Goal: Information Seeking & Learning: Find specific fact

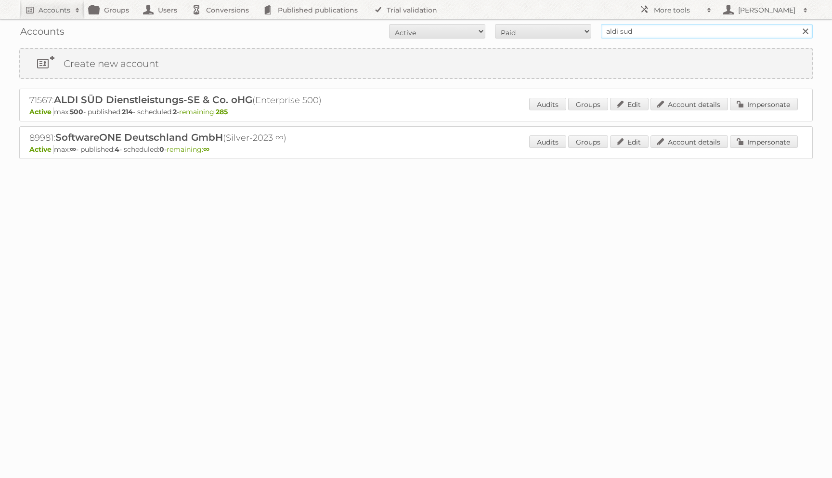
click at [666, 26] on input "aldi sud" at bounding box center [707, 31] width 212 height 14
click at [666, 28] on input "aldi sud" at bounding box center [707, 31] width 212 height 14
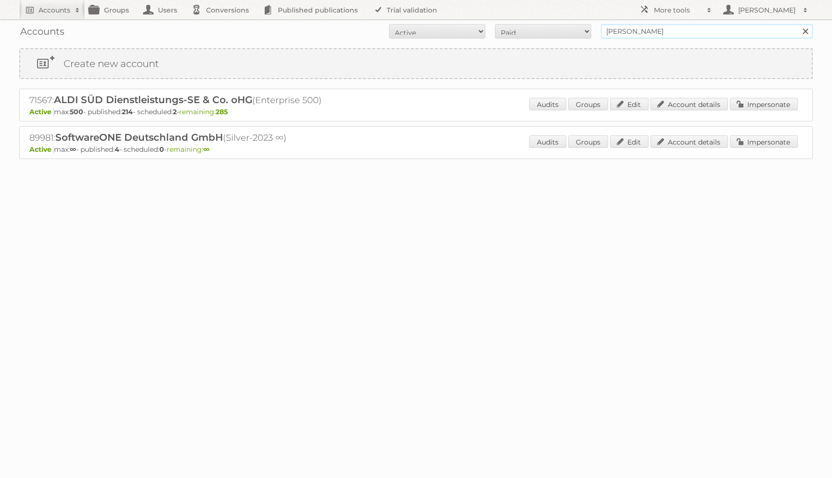
type input "hofer"
click at [798, 24] on input "Search" at bounding box center [805, 31] width 14 height 14
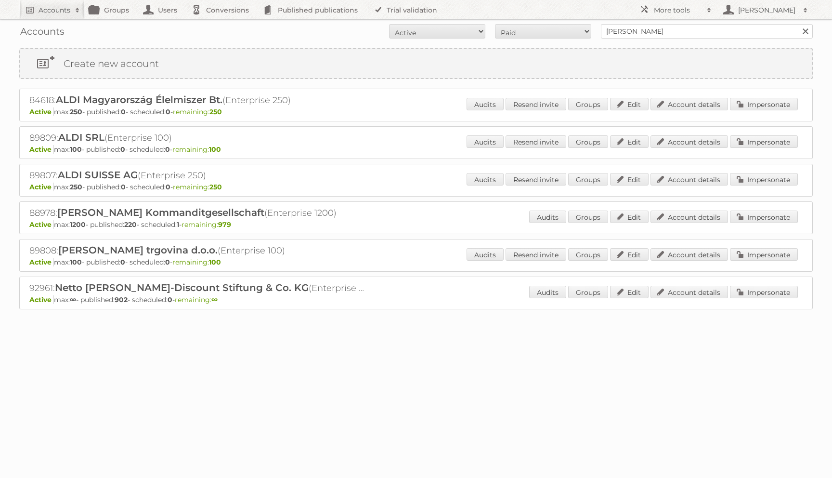
click at [31, 211] on h2 "88978: HOFER Kommanditgesellschaft (Enterprise 1200)" at bounding box center [197, 213] width 337 height 13
copy h2 "88978"
click at [683, 216] on link "Account details" at bounding box center [690, 216] width 78 height 13
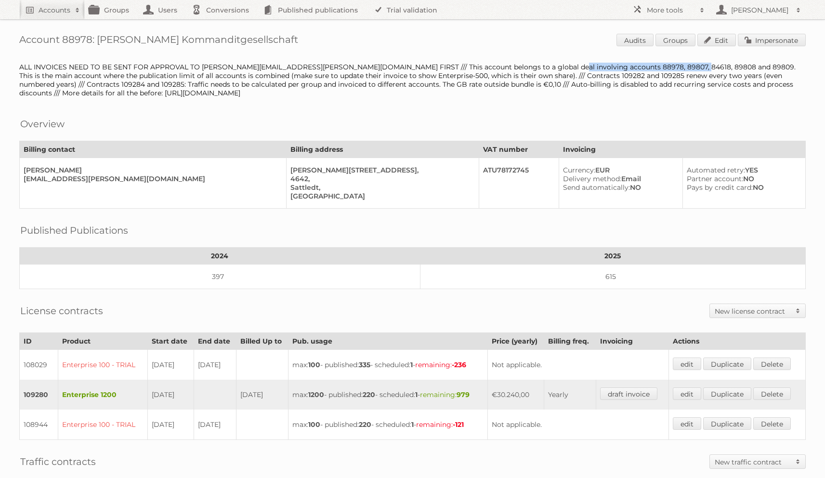
drag, startPoint x: 518, startPoint y: 65, endPoint x: 646, endPoint y: 65, distance: 128.6
click at [646, 65] on div "ALL INVOICES NEED TO BE SENT FOR APPROVAL TO lukas.rosenbichler@hofer.at FIRST …" at bounding box center [412, 80] width 786 height 35
copy div "88978, 89807, 84618, 89808 and 89809"
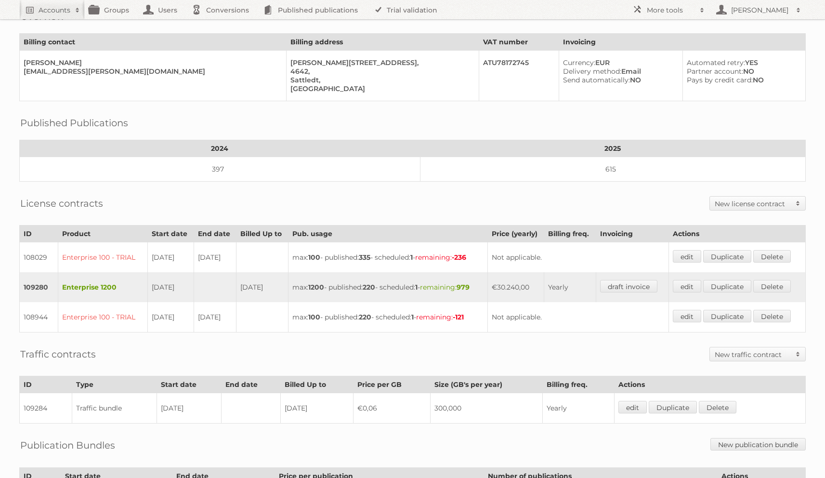
scroll to position [62, 0]
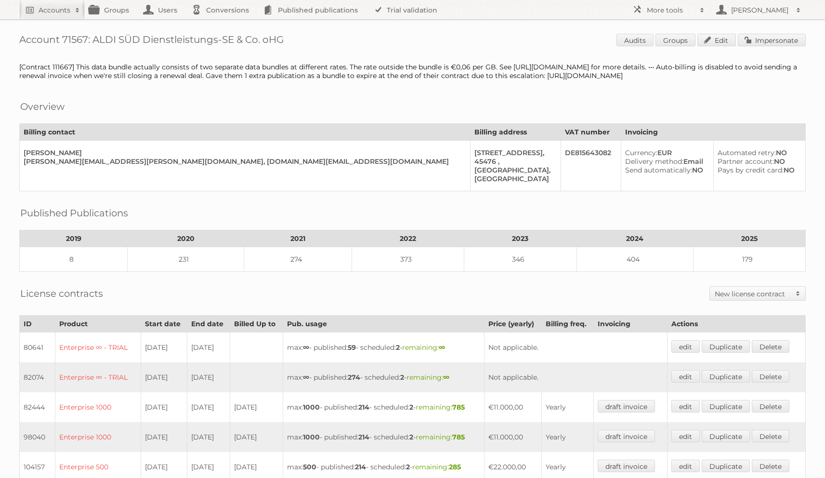
scroll to position [6, 0]
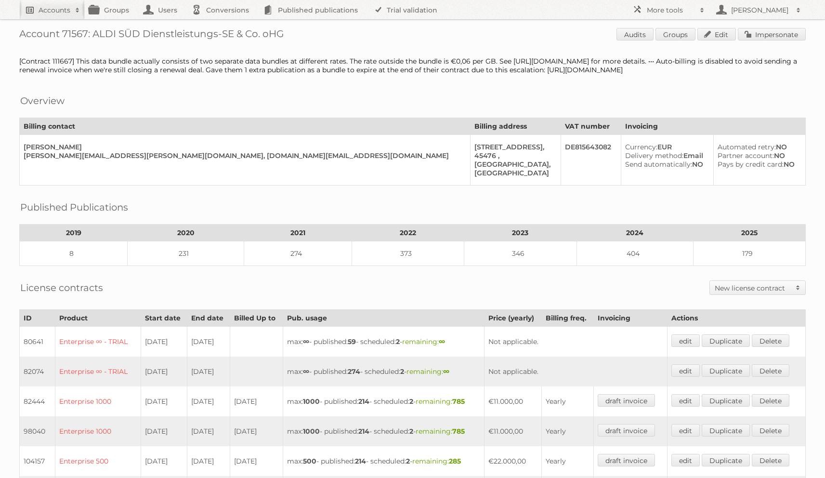
click at [47, 13] on h2 "Accounts" at bounding box center [55, 10] width 32 height 10
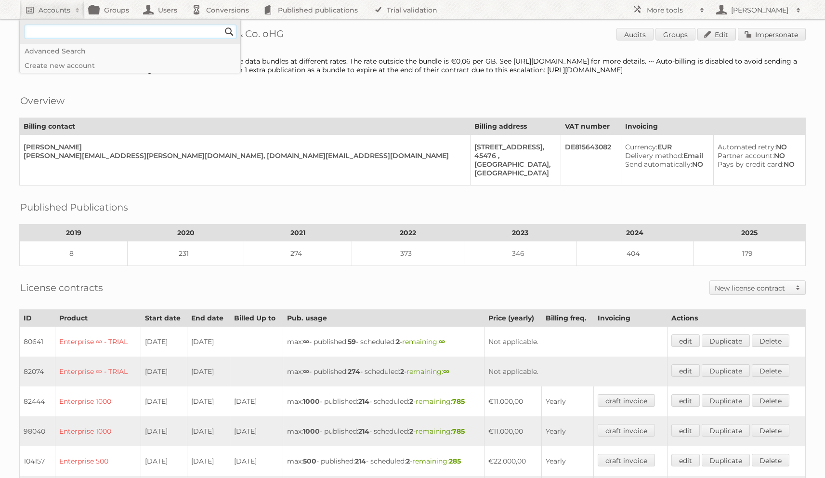
click at [84, 38] on input"] "text" at bounding box center [131, 32] width 212 height 14
type input"] "dm dorgerie"
click at [222, 25] on input "Search" at bounding box center [229, 32] width 14 height 14
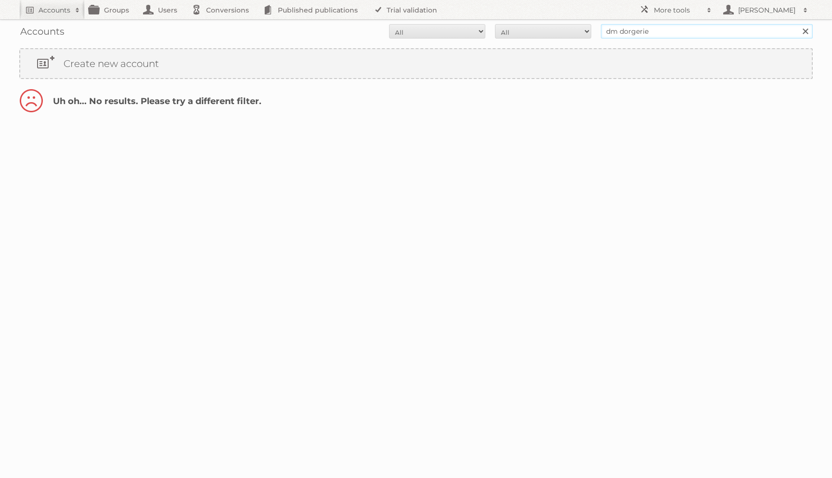
click at [623, 33] on input "dm dorgerie" at bounding box center [707, 31] width 212 height 14
type input "dm dgoerie"
click at [798, 24] on input "Search" at bounding box center [805, 31] width 14 height 14
click at [628, 27] on input "dm dgoerie" at bounding box center [707, 31] width 212 height 14
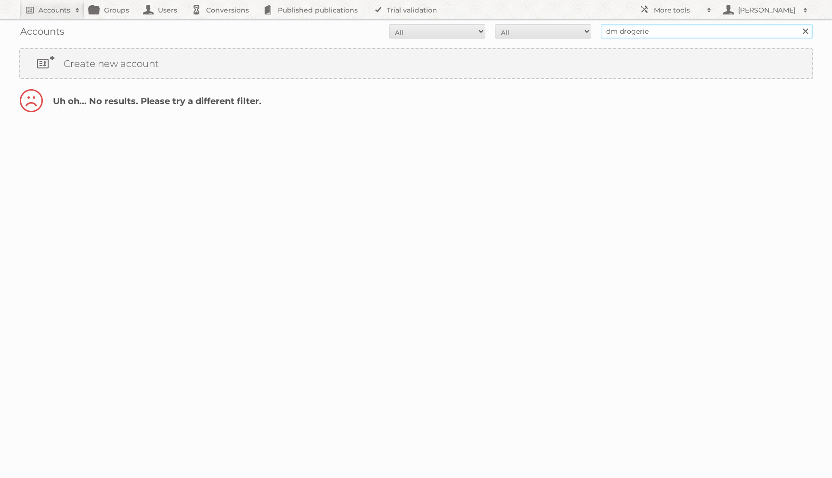
type input "dm drogerie"
click at [798, 24] on input "Search" at bounding box center [805, 31] width 14 height 14
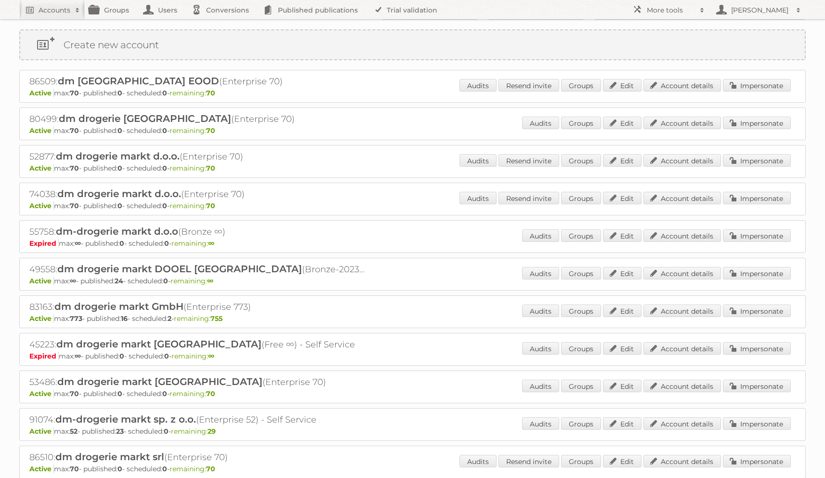
scroll to position [25, 0]
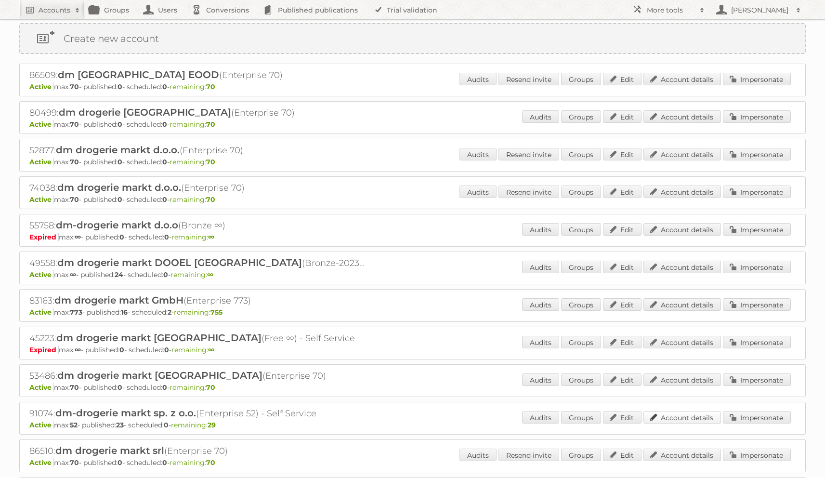
click at [664, 416] on link "Account details" at bounding box center [682, 417] width 78 height 13
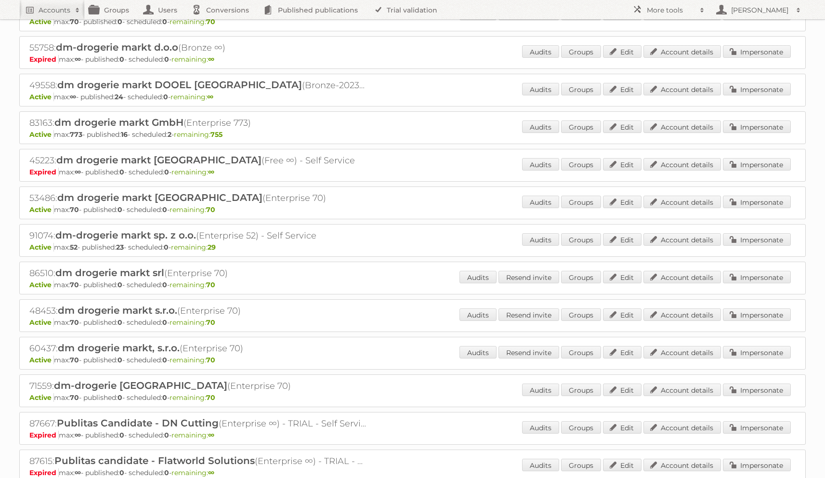
scroll to position [209, 0]
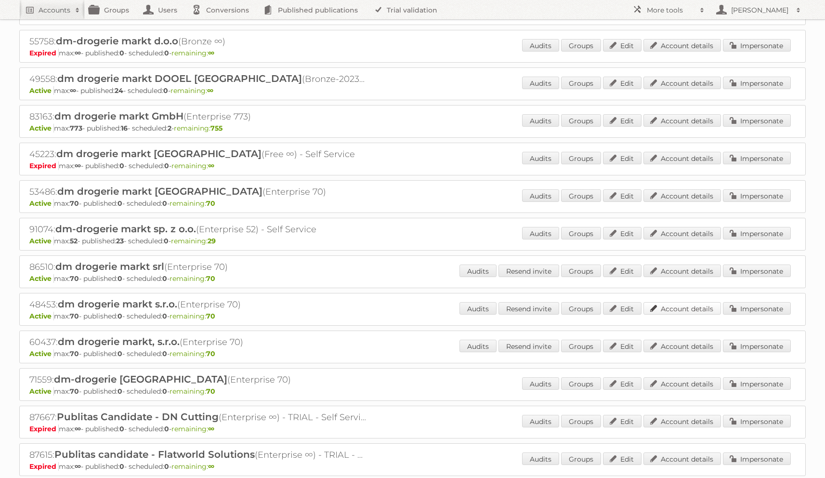
click at [677, 306] on link "Account details" at bounding box center [682, 308] width 78 height 13
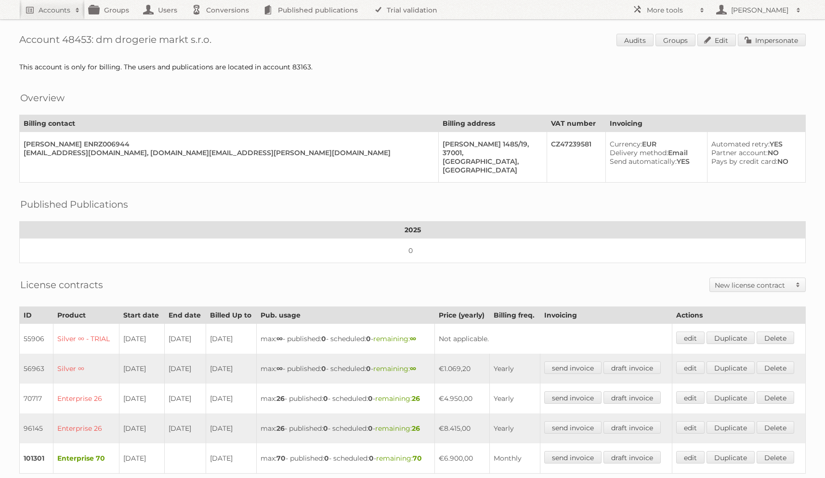
click at [289, 66] on div "This account is only for billing. The users and publications are located in acc…" at bounding box center [412, 67] width 786 height 9
click at [295, 65] on div "This account is only for billing. The users and publications are located in acc…" at bounding box center [412, 67] width 786 height 9
copy div "83163"
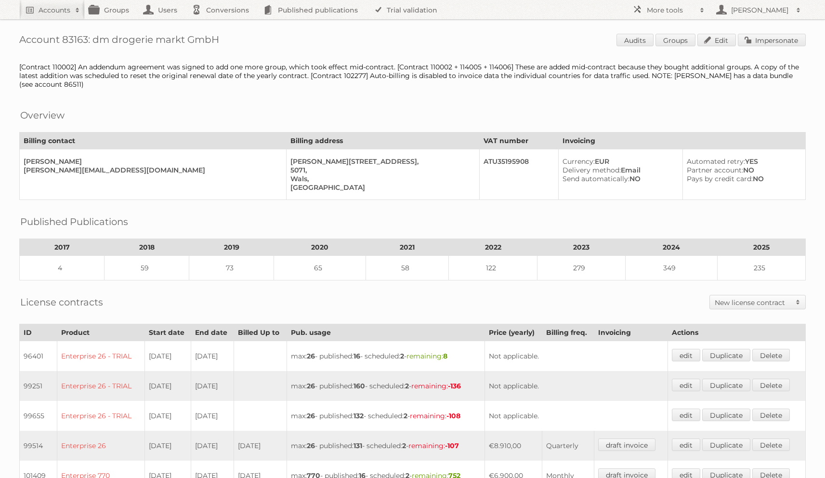
drag, startPoint x: 96, startPoint y: 40, endPoint x: 259, endPoint y: 39, distance: 162.8
click at [259, 39] on h1 "Account 83163: dm drogerie markt GmbH Audits Groups Edit Impersonate" at bounding box center [412, 41] width 786 height 14
copy h1 "dm drogerie markt GmbH"
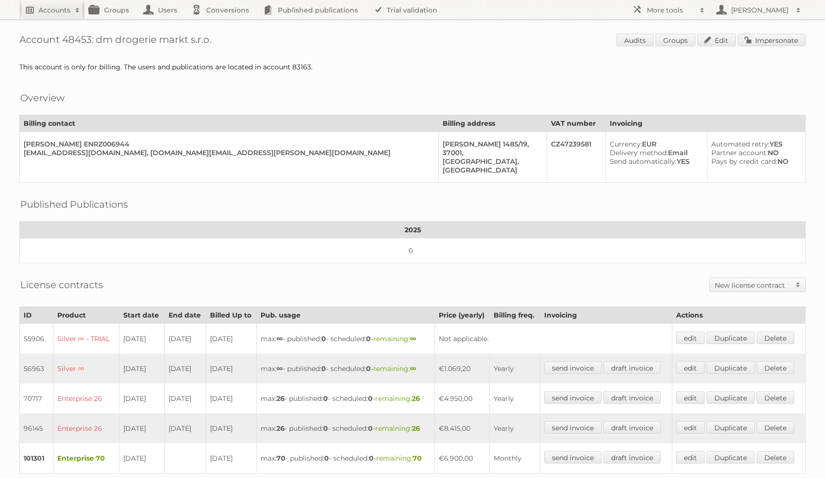
click at [75, 10] on span at bounding box center [77, 10] width 14 height 10
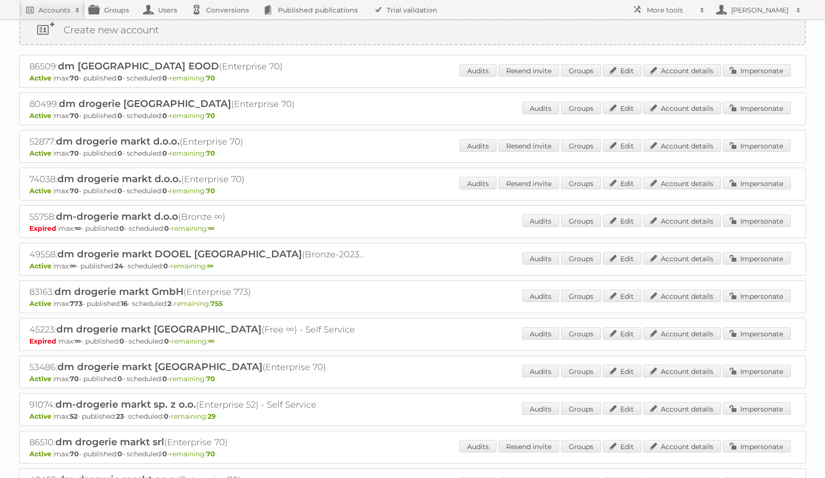
scroll to position [40, 0]
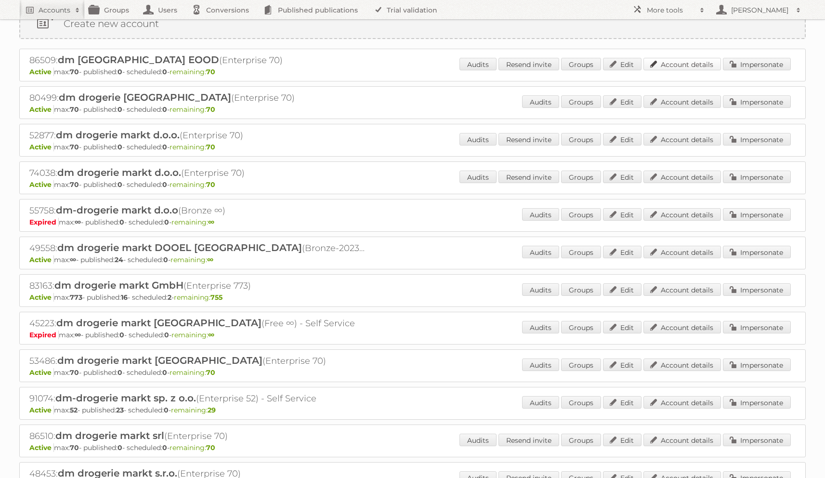
click at [681, 61] on link "Account details" at bounding box center [682, 64] width 78 height 13
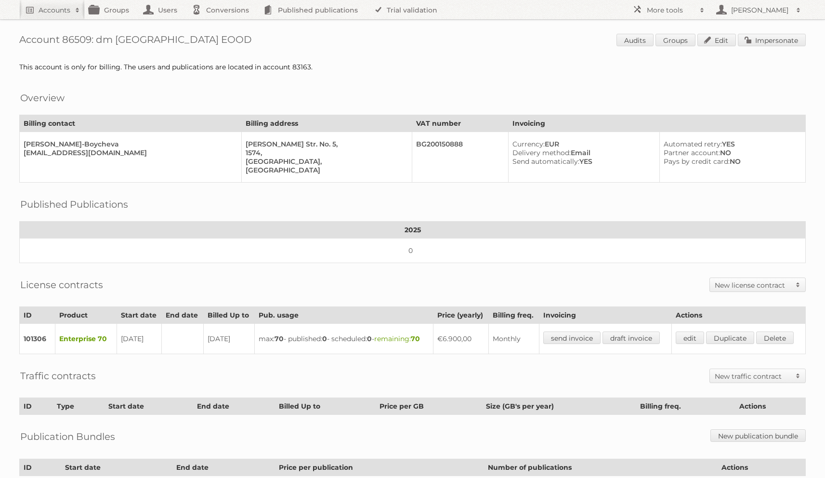
click at [629, 74] on div "Account 86509: dm Bulgaria EOOD Audits Groups Edit Impersonate This account is …" at bounding box center [412, 277] width 825 height 555
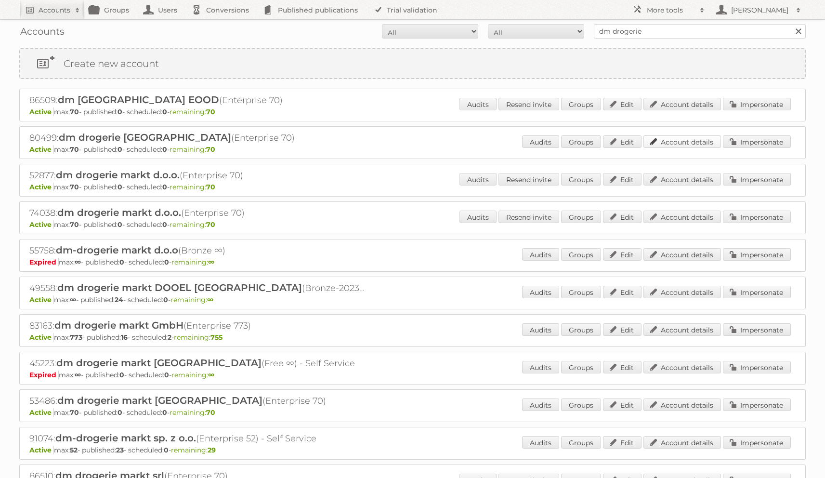
click at [664, 141] on link "Account details" at bounding box center [682, 141] width 78 height 13
click at [672, 176] on link "Account details" at bounding box center [682, 179] width 78 height 13
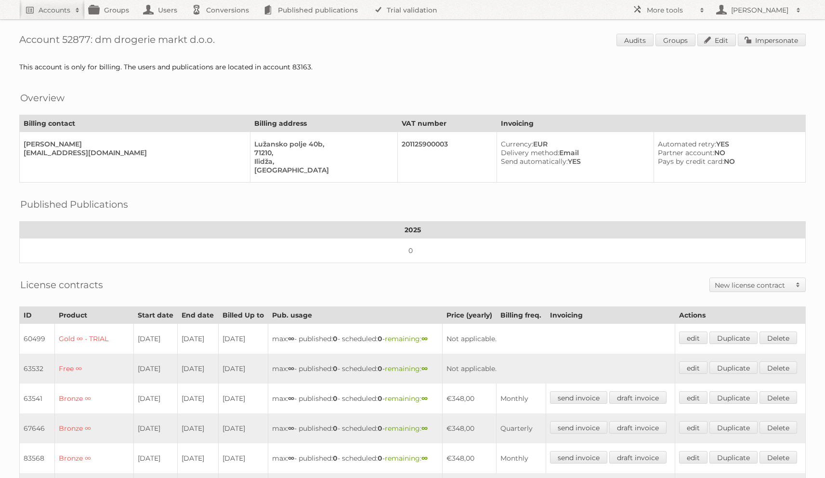
click at [634, 154] on div "Delivery method: Email" at bounding box center [573, 152] width 144 height 9
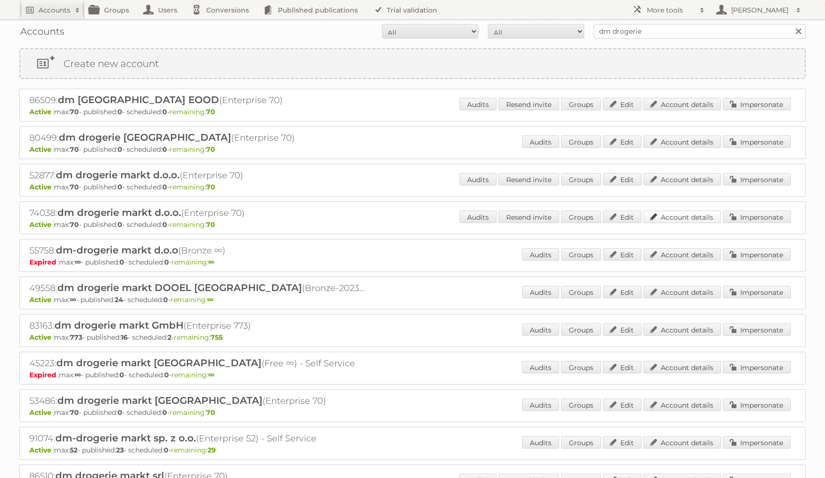
click at [680, 212] on link "Account details" at bounding box center [682, 216] width 78 height 13
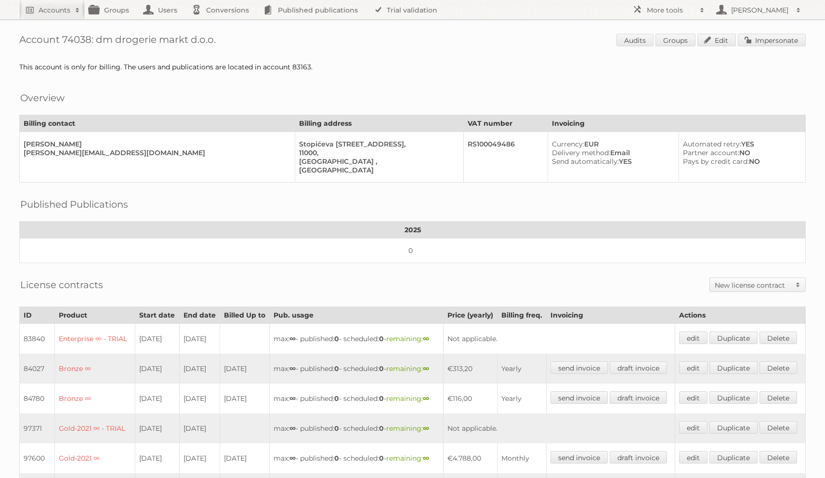
click at [463, 157] on td "RS100049486" at bounding box center [505, 157] width 84 height 51
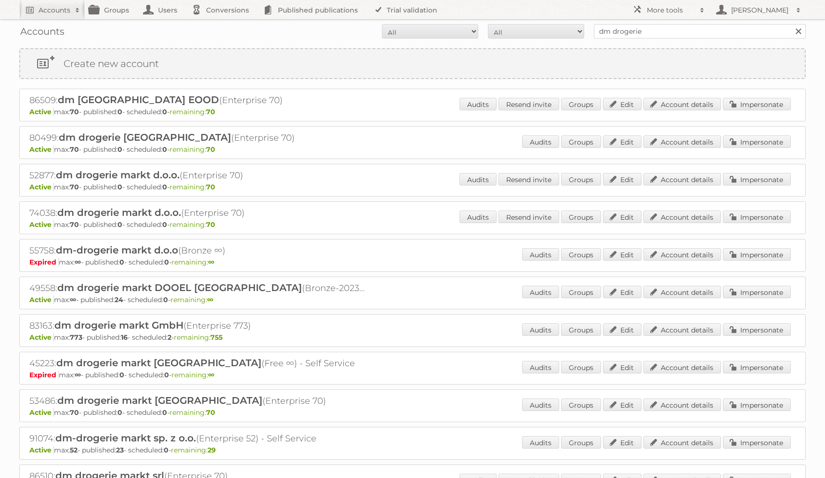
click at [294, 217] on h2 "74038: dm drogerie markt d.o.o. (Enterprise 70)" at bounding box center [197, 213] width 337 height 13
click at [668, 175] on link "Account details" at bounding box center [682, 179] width 78 height 13
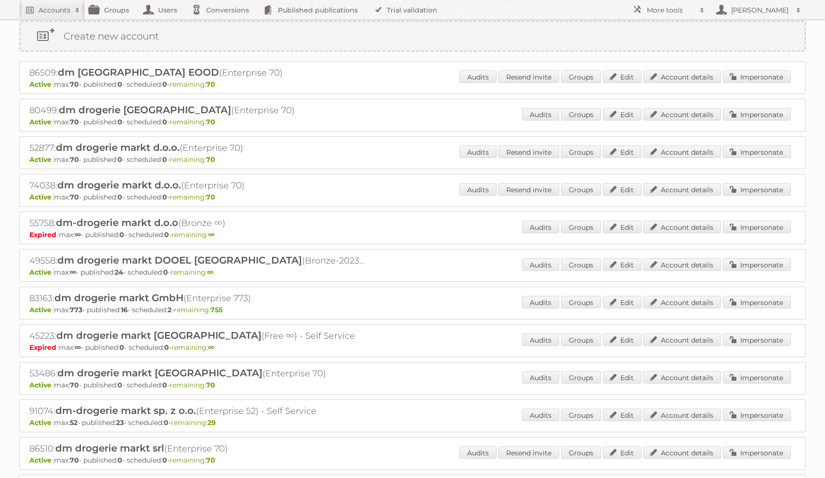
scroll to position [50, 0]
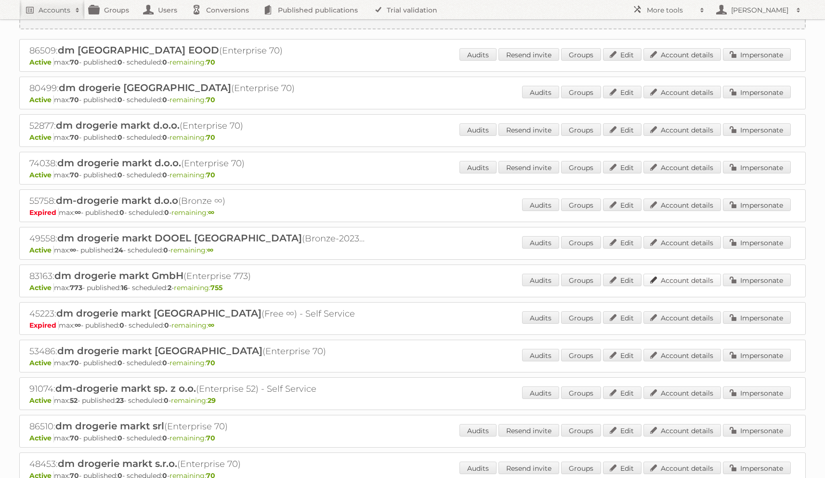
click at [666, 281] on link "Account details" at bounding box center [682, 280] width 78 height 13
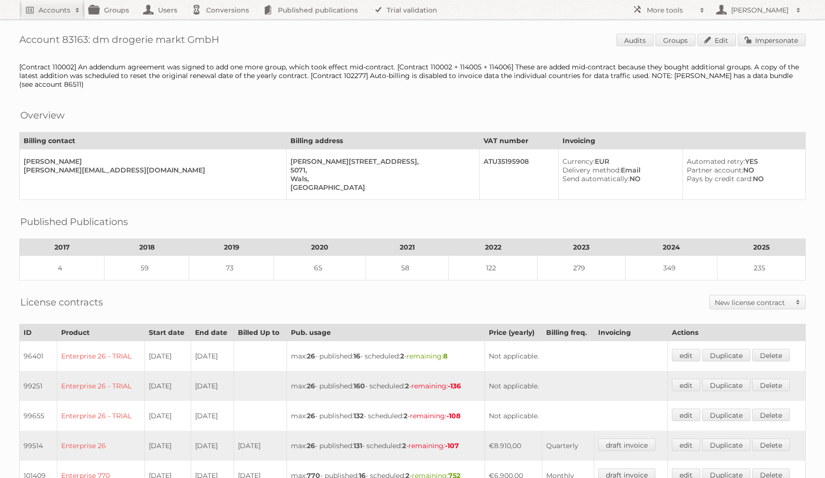
click at [290, 183] on div "Austria" at bounding box center [380, 187] width 181 height 9
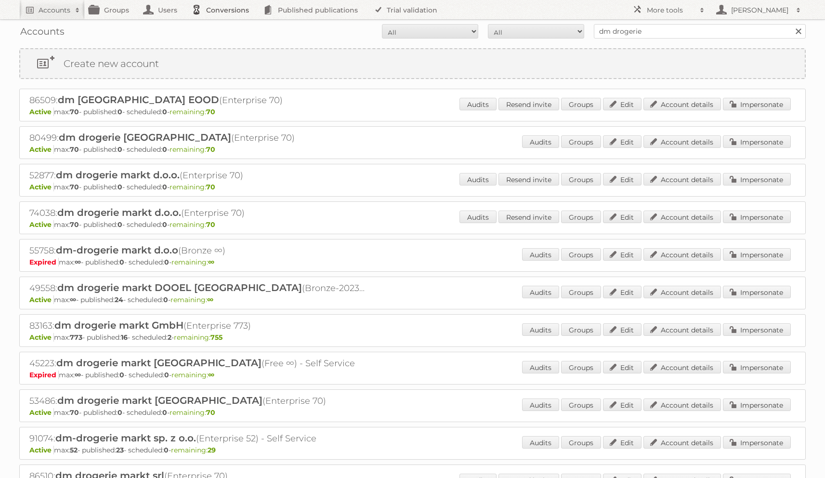
scroll to position [41, 0]
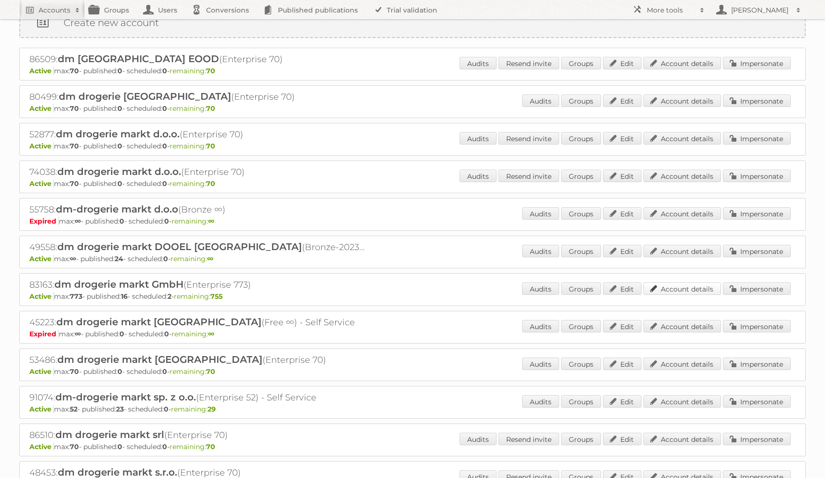
click at [661, 284] on link "Account details" at bounding box center [682, 288] width 78 height 13
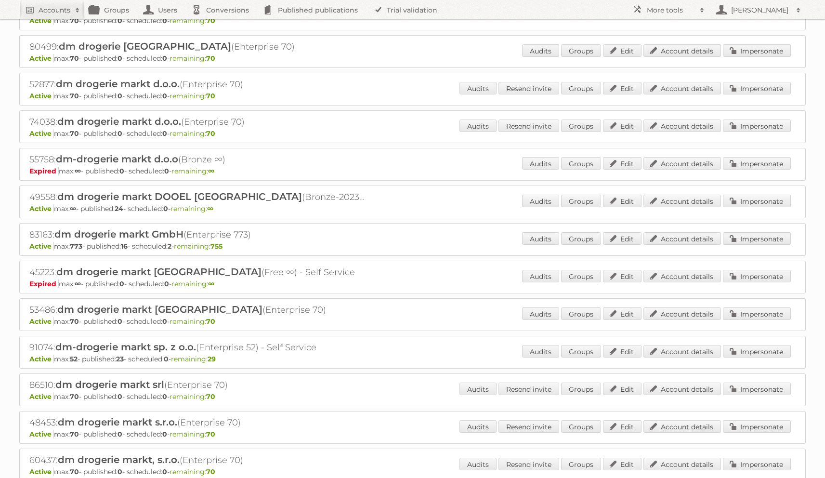
scroll to position [104, 0]
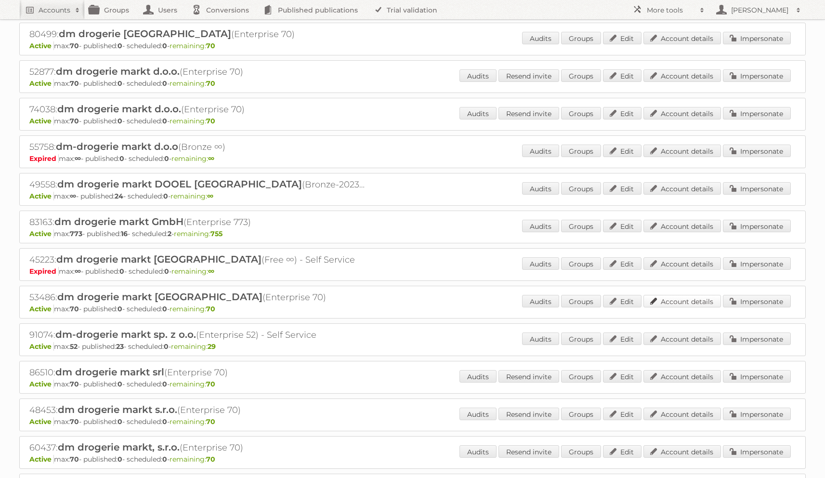
click at [662, 299] on link "Account details" at bounding box center [682, 301] width 78 height 13
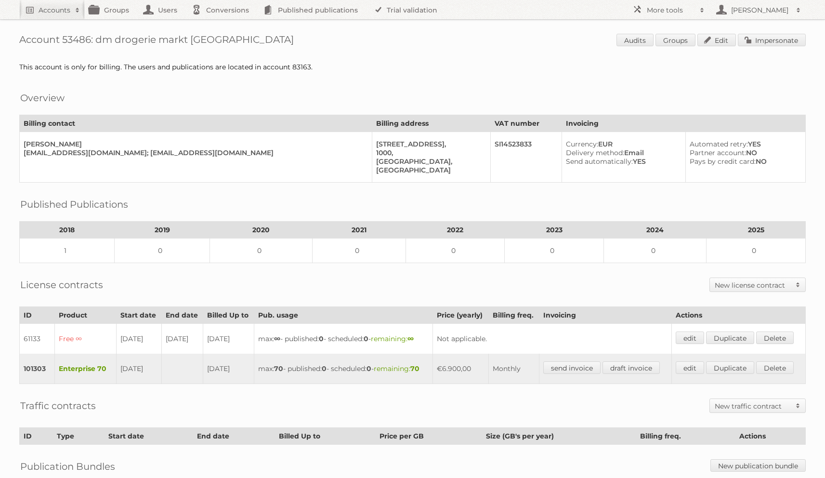
click at [298, 192] on div "Published Publications" at bounding box center [412, 197] width 786 height 10
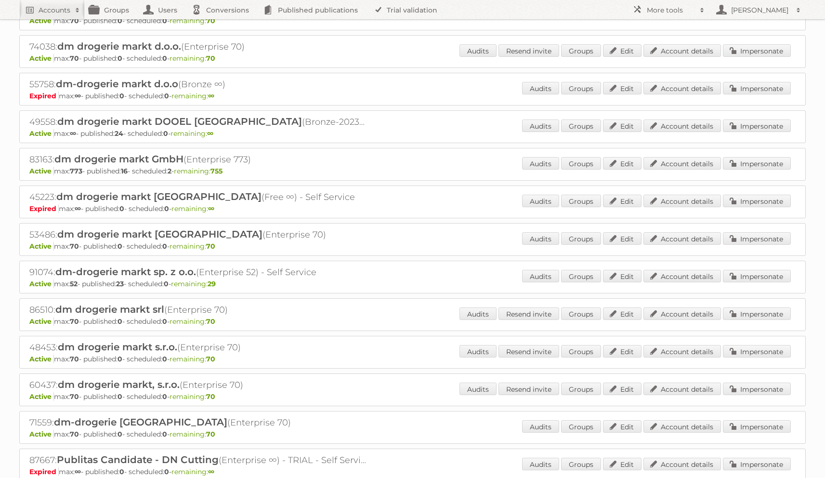
scroll to position [172, 0]
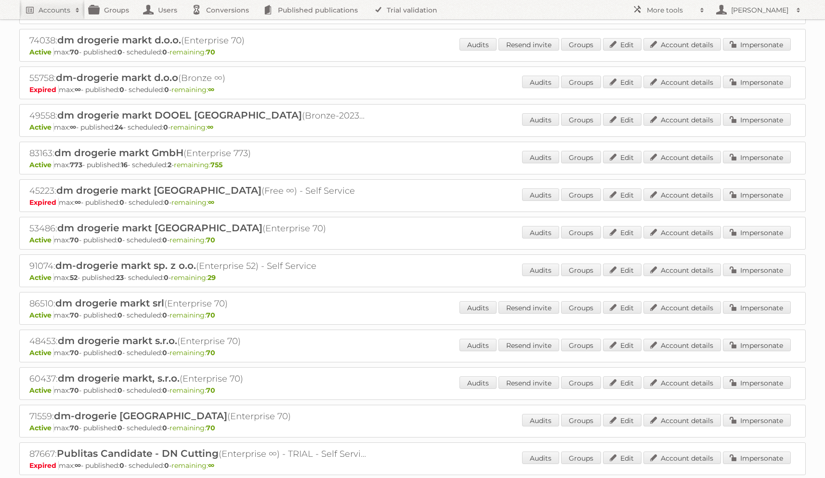
click at [255, 311] on p "Active max: 70 - published: 0 - scheduled: 0 - remaining: 70" at bounding box center [412, 315] width 766 height 9
click at [680, 263] on link "Account details" at bounding box center [682, 269] width 78 height 13
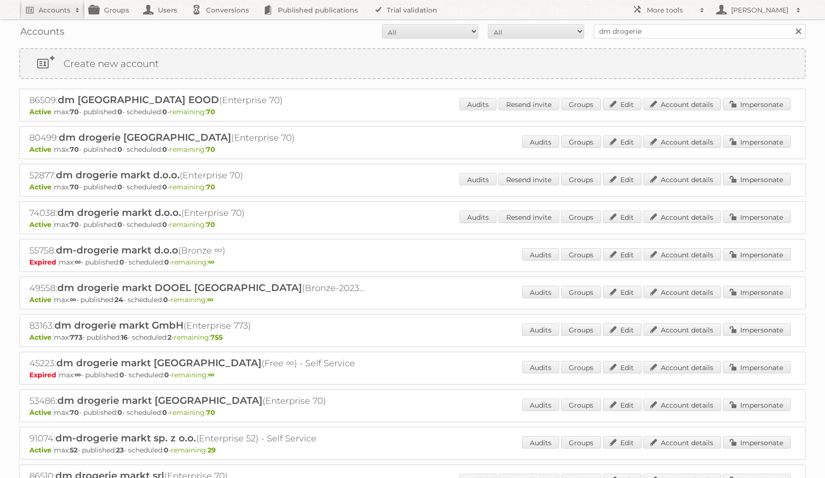
scroll to position [171, 0]
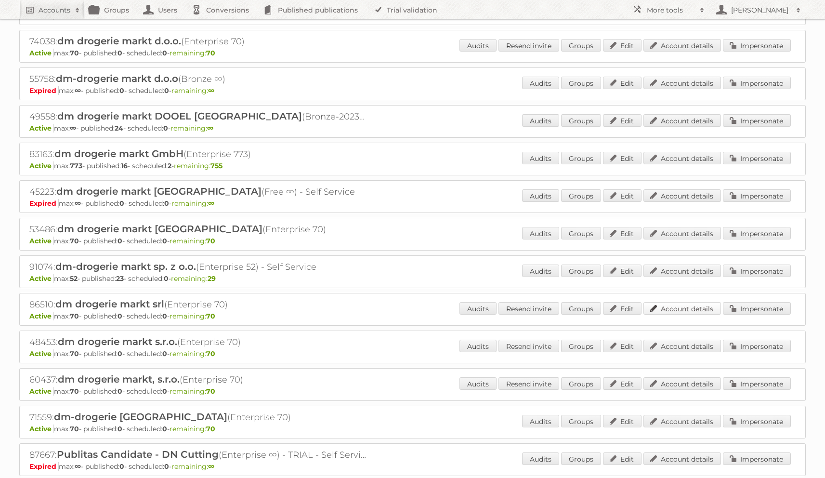
click at [659, 304] on link "Account details" at bounding box center [682, 308] width 78 height 13
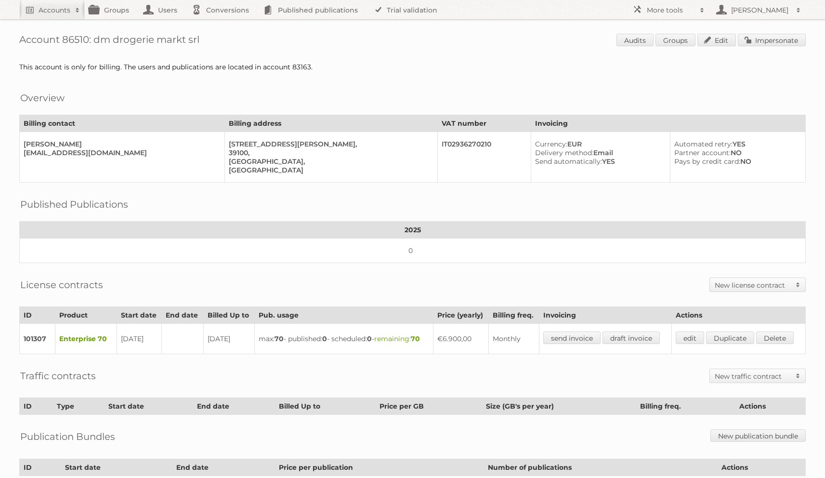
click at [247, 177] on td "Via Galileo Galilei 10, 39100, Bolzano, Italy" at bounding box center [331, 157] width 212 height 51
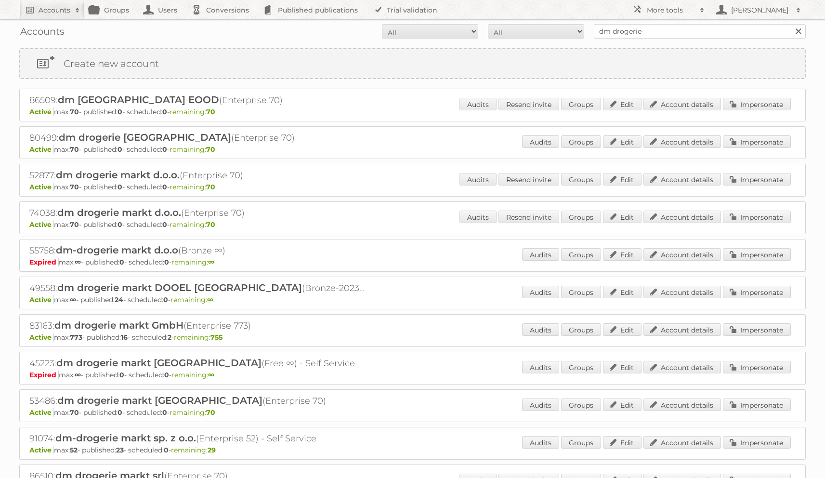
scroll to position [170, 0]
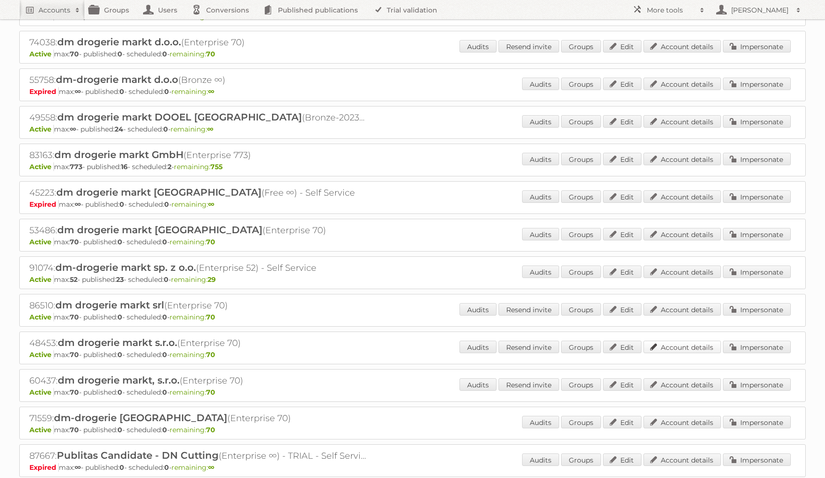
click at [682, 345] on link "Account details" at bounding box center [682, 346] width 78 height 13
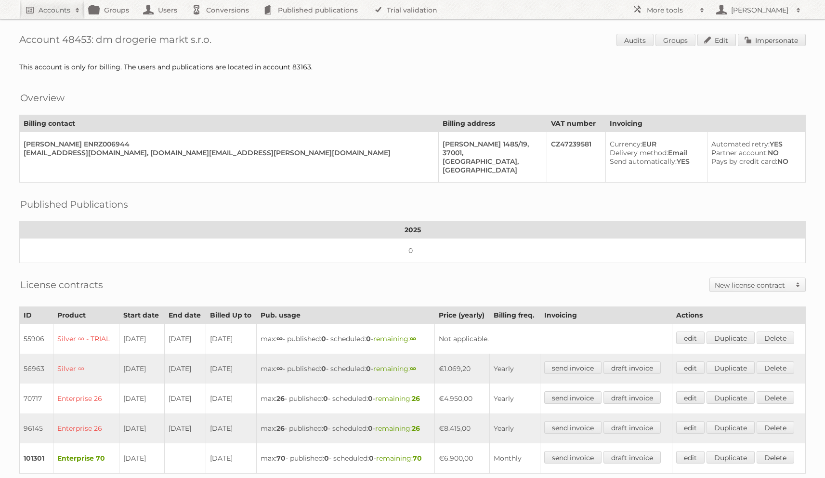
click at [402, 216] on div "Published Publications 2025 0" at bounding box center [412, 227] width 786 height 71
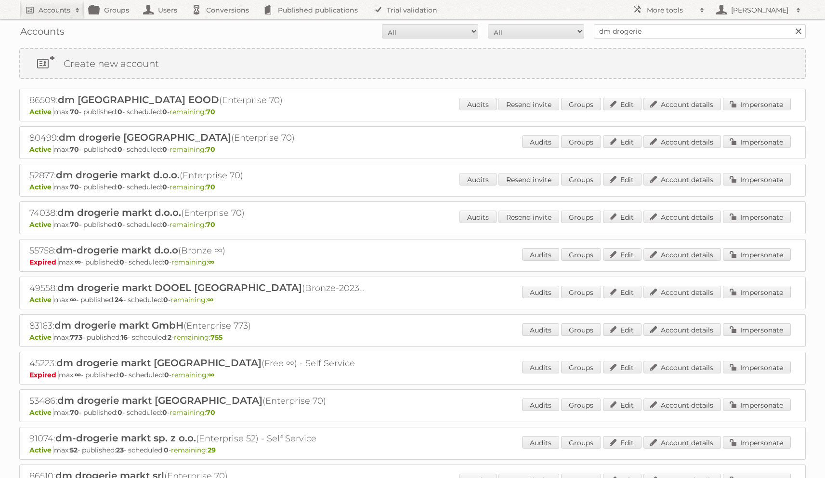
scroll to position [170, 0]
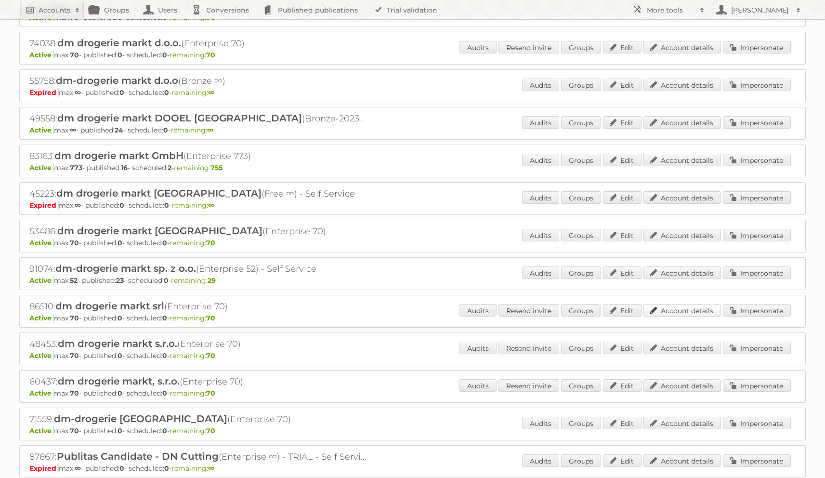
click at [680, 306] on link "Account details" at bounding box center [682, 310] width 78 height 13
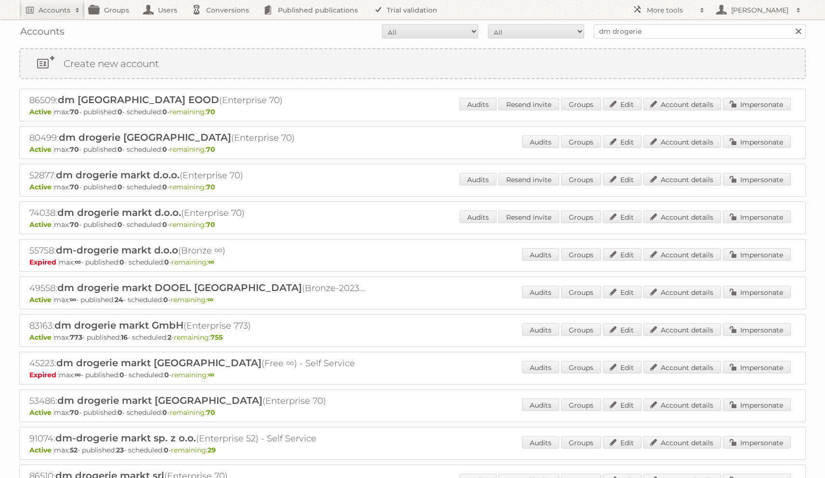
scroll to position [169, 0]
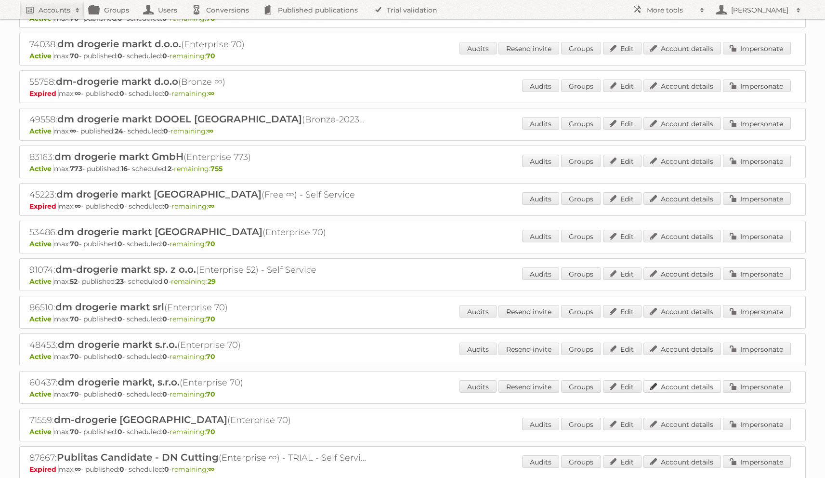
click at [682, 380] on link "Account details" at bounding box center [682, 386] width 78 height 13
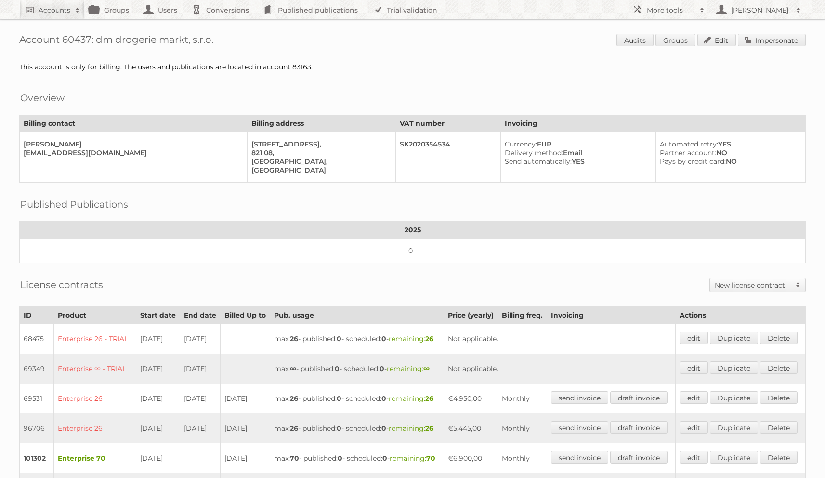
click at [682, 378] on td "edit Duplicate [GEOGRAPHIC_DATA]" at bounding box center [740, 368] width 130 height 30
click at [529, 210] on div "Published Publications 2025 0" at bounding box center [412, 227] width 786 height 71
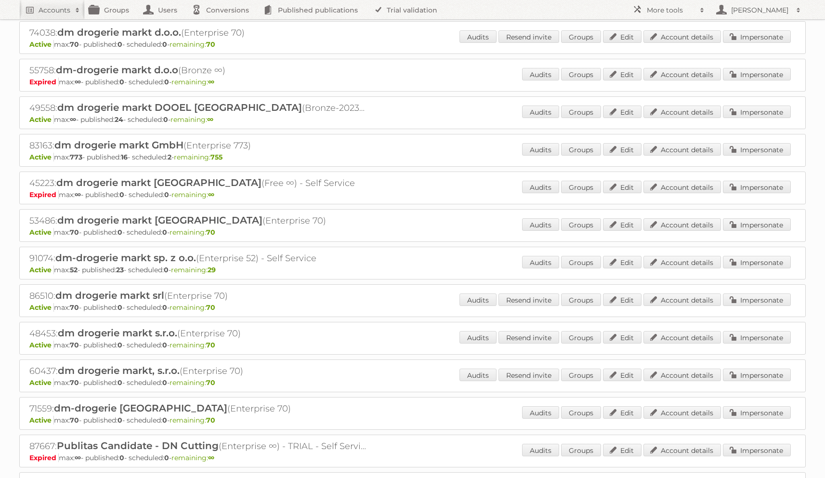
scroll to position [193, 0]
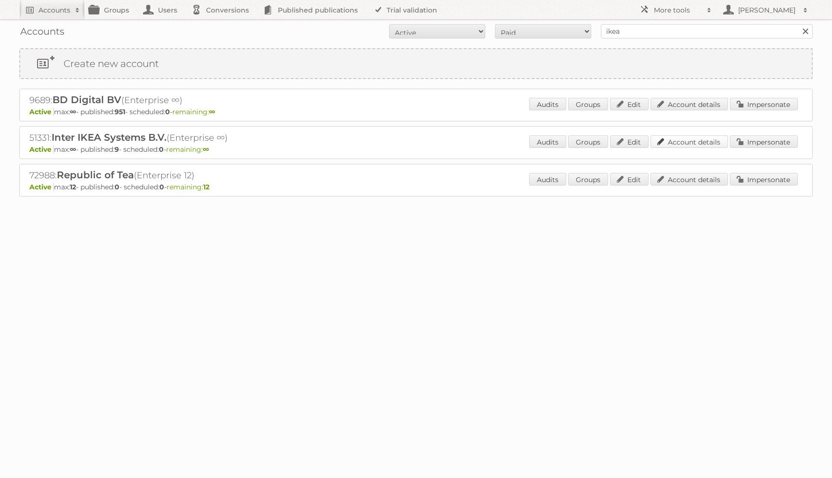
click at [680, 141] on link "Account details" at bounding box center [690, 141] width 78 height 13
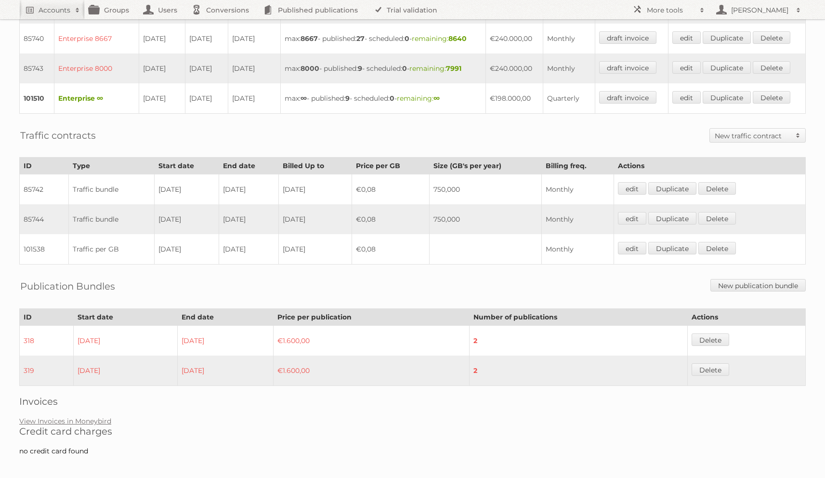
scroll to position [432, 0]
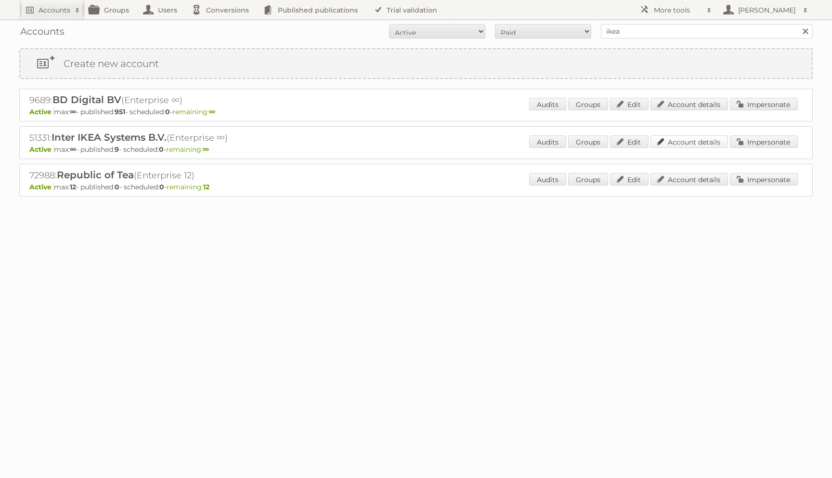
click at [698, 140] on link "Account details" at bounding box center [690, 141] width 78 height 13
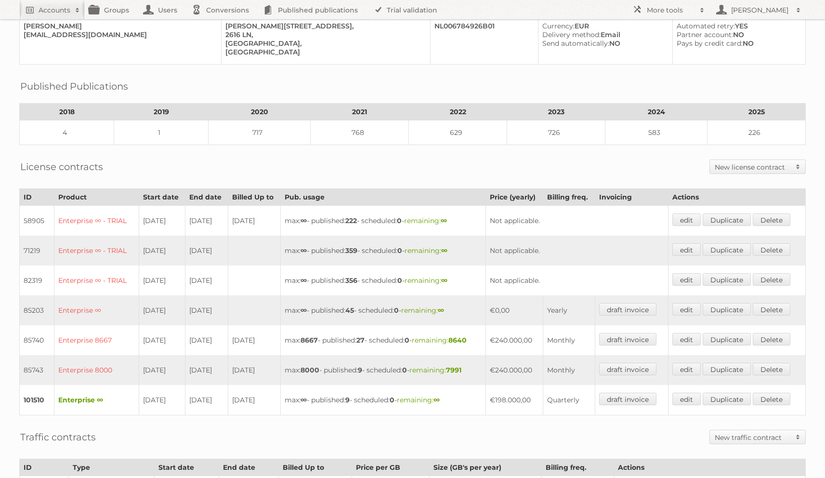
click at [419, 192] on th "Pub. usage" at bounding box center [382, 197] width 205 height 17
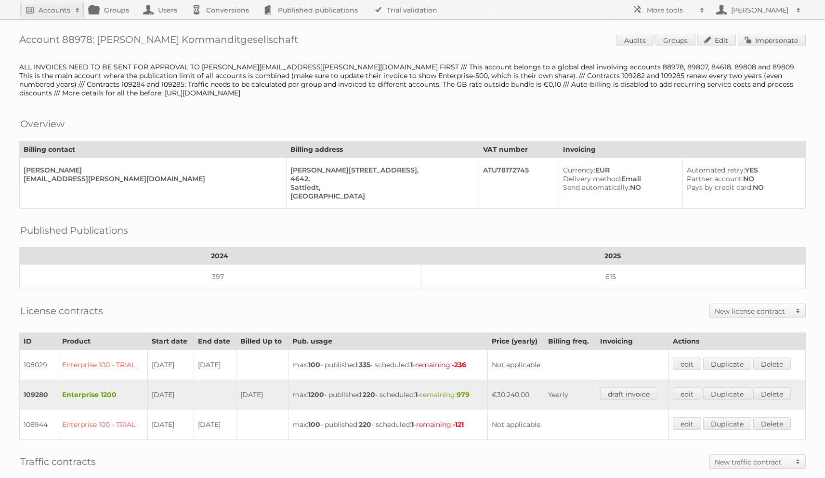
click at [523, 65] on div "ALL INVOICES NEED TO BE SENT FOR APPROVAL TO [PERSON_NAME][EMAIL_ADDRESS][PERSO…" at bounding box center [412, 80] width 786 height 35
click at [523, 65] on div "ALL INVOICES NEED TO BE SENT FOR APPROVAL TO lukas.rosenbichler@hofer.at FIRST …" at bounding box center [412, 80] width 786 height 35
copy div "88978"
click at [545, 68] on div "ALL INVOICES NEED TO BE SENT FOR APPROVAL TO lukas.rosenbichler@hofer.at FIRST …" at bounding box center [412, 80] width 786 height 35
click at [546, 67] on div "ALL INVOICES NEED TO BE SENT FOR APPROVAL TO lukas.rosenbichler@hofer.at FIRST …" at bounding box center [412, 80] width 786 height 35
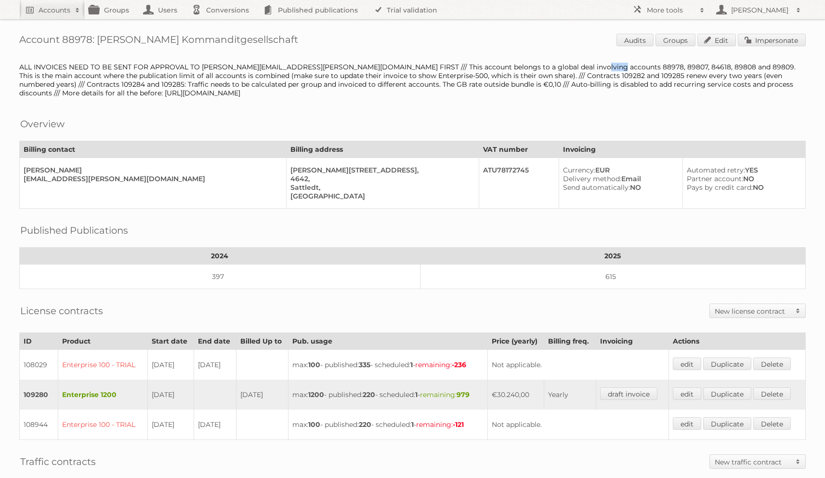
click at [546, 67] on div "ALL INVOICES NEED TO BE SENT FOR APPROVAL TO lukas.rosenbichler@hofer.at FIRST …" at bounding box center [412, 80] width 786 height 35
copy div "89807"
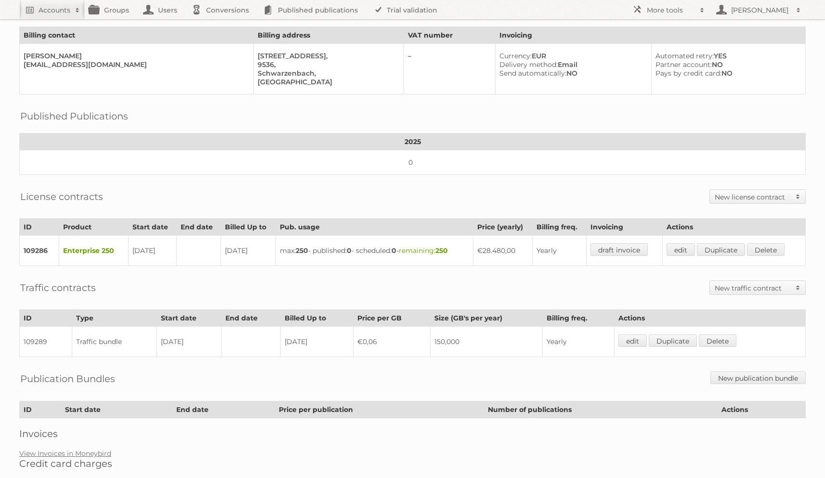
scroll to position [99, 0]
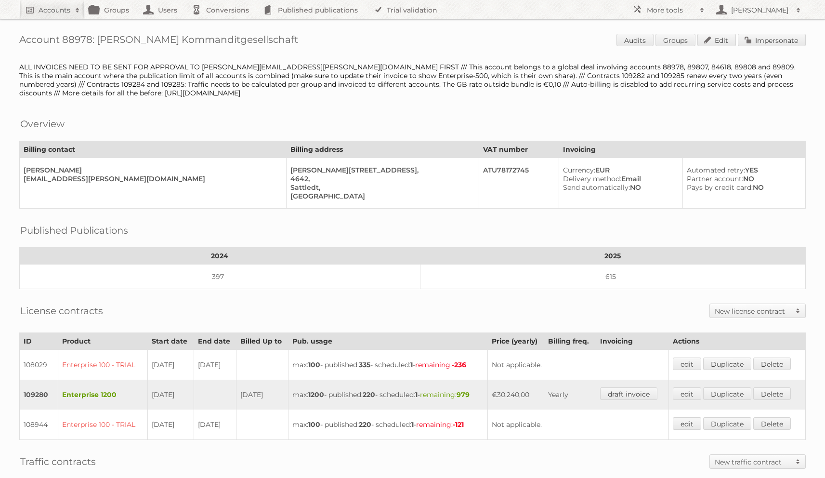
click at [599, 67] on div "ALL INVOICES NEED TO BE SENT FOR APPROVAL TO [PERSON_NAME][EMAIL_ADDRESS][PERSO…" at bounding box center [412, 80] width 786 height 35
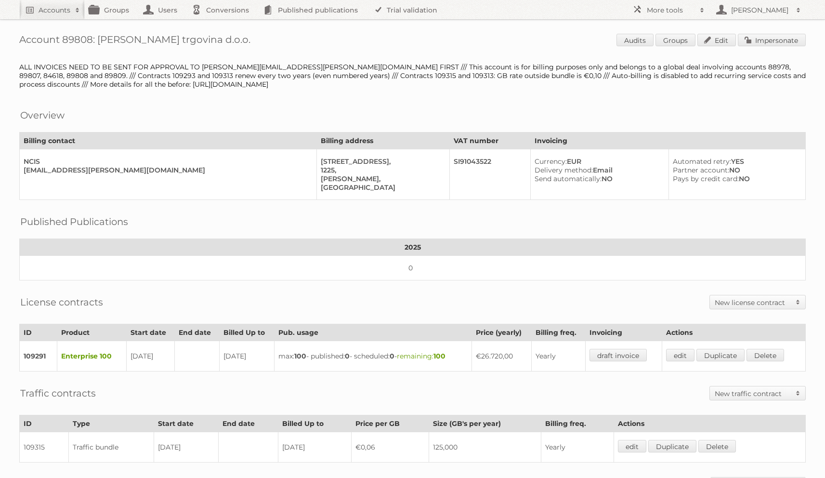
scroll to position [136, 0]
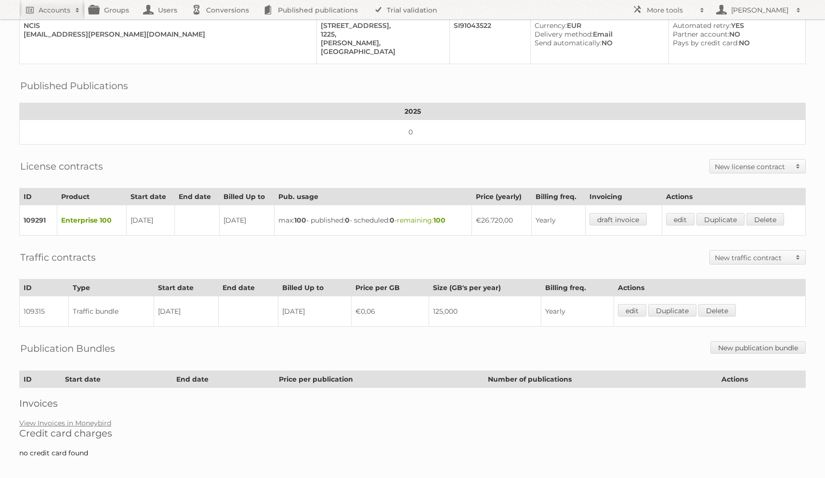
click at [96, 409] on div "Account 89808: HOFER trgovina d.o.o. Audits Groups Edit Impersonate ALL INVOICE…" at bounding box center [412, 165] width 825 height 602
click at [96, 419] on link "View Invoices in Moneybird" at bounding box center [65, 423] width 92 height 9
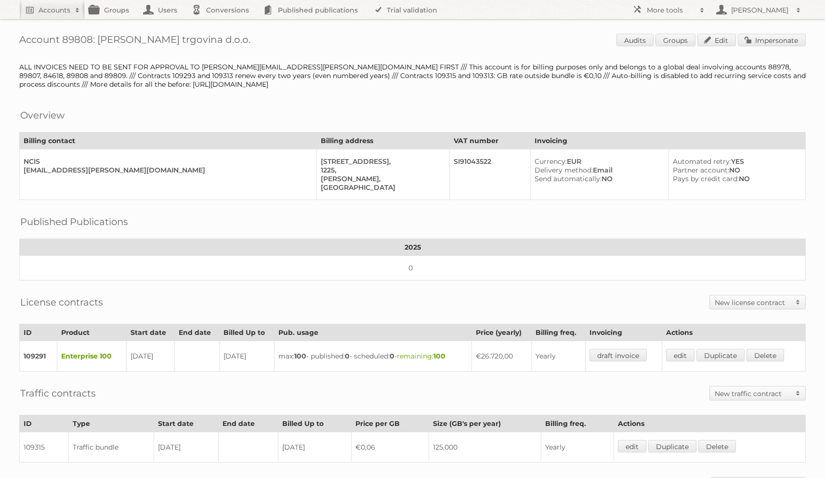
scroll to position [136, 0]
